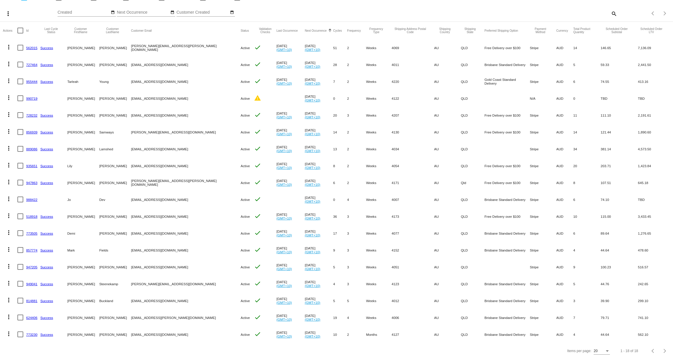
scroll to position [34, 0]
click at [33, 131] on link "856939" at bounding box center [31, 132] width 11 height 4
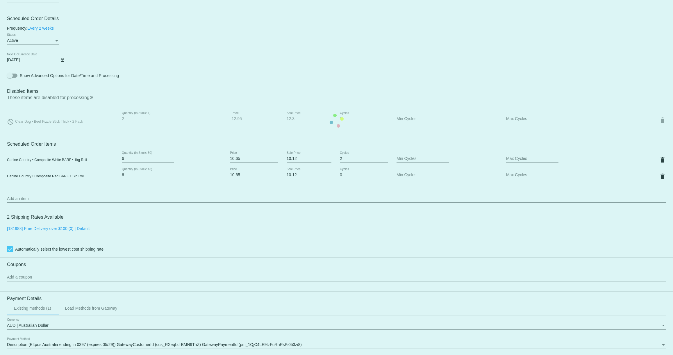
scroll to position [326, 0]
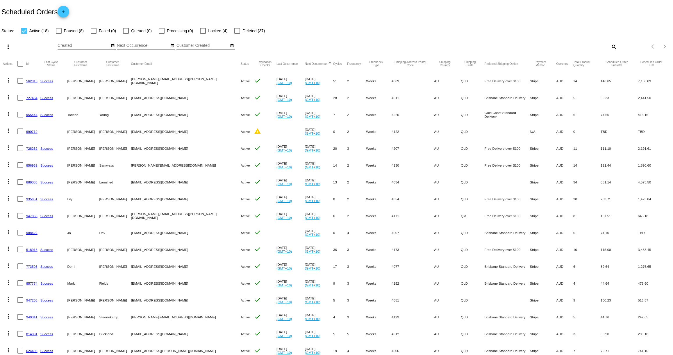
click at [30, 165] on link "856939" at bounding box center [31, 165] width 11 height 4
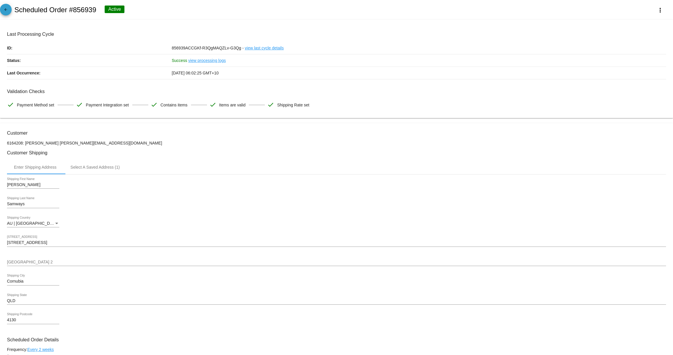
click at [5, 10] on mat-icon "arrow_back" at bounding box center [5, 11] width 7 height 7
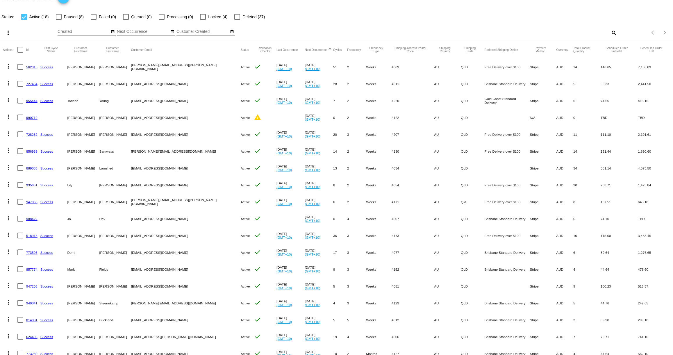
scroll to position [37, 0]
